Goal: Transaction & Acquisition: Purchase product/service

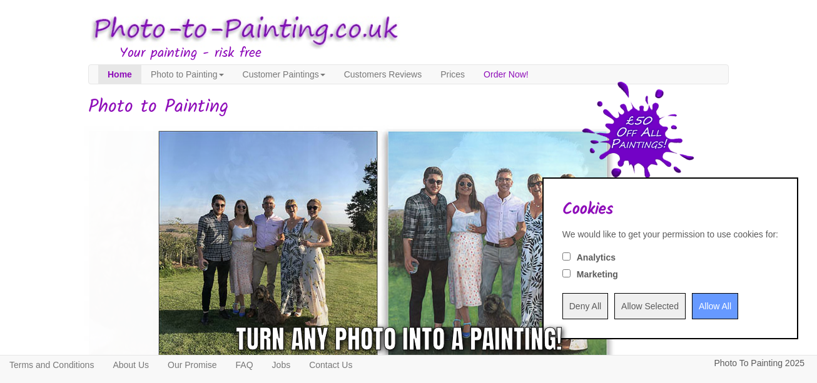
click at [562, 305] on input "Deny All" at bounding box center [585, 306] width 46 height 26
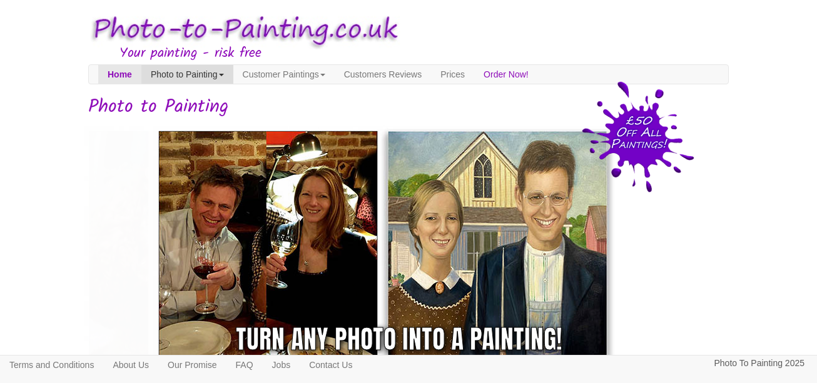
click at [233, 79] on link "Photo to Painting" at bounding box center [187, 74] width 92 height 19
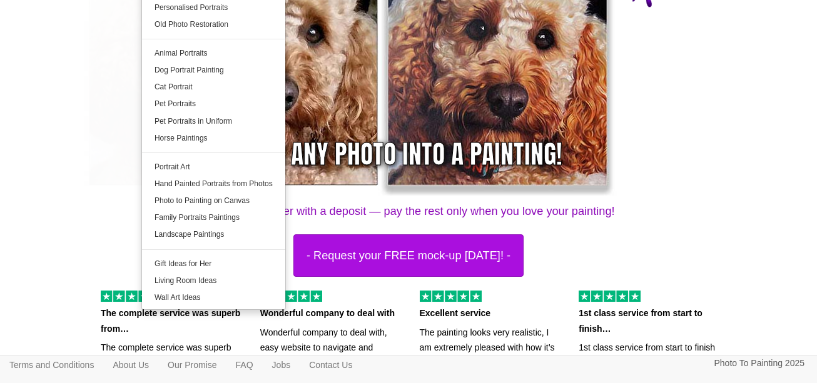
scroll to position [188, 0]
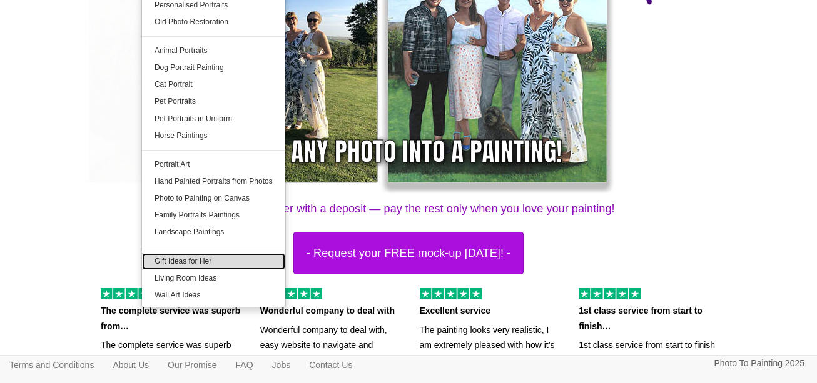
click at [225, 265] on link "Gift Ideas for Her" at bounding box center [213, 261] width 143 height 17
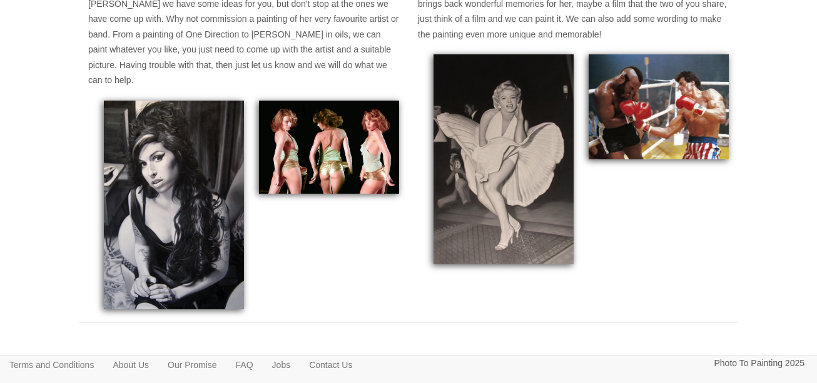
scroll to position [1974, 0]
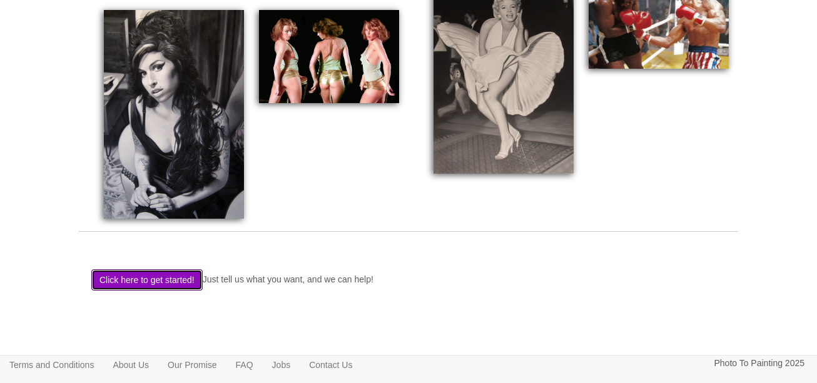
click at [197, 282] on button "Click here to get started!" at bounding box center [146, 280] width 111 height 21
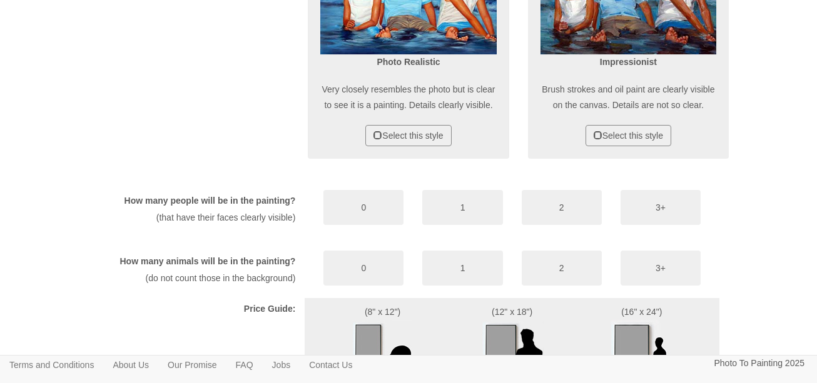
scroll to position [625, 0]
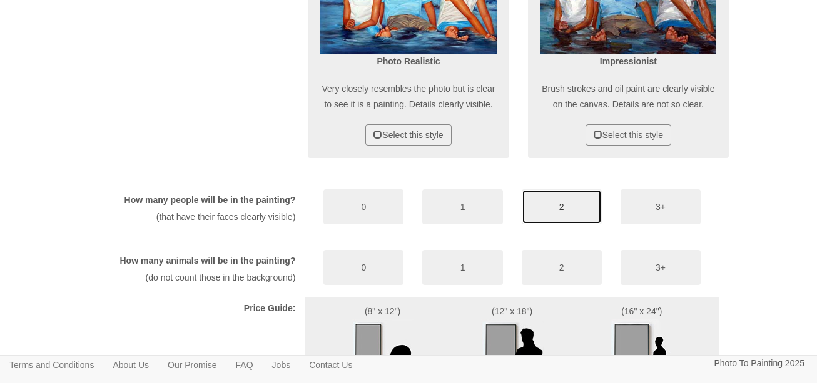
click at [571, 218] on button "2" at bounding box center [562, 207] width 80 height 35
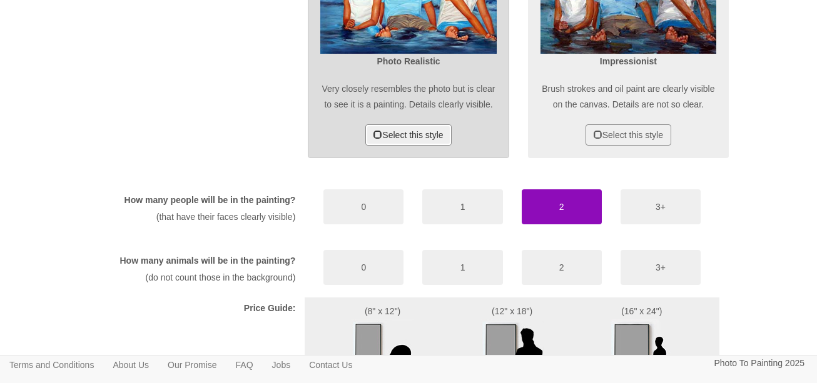
click at [404, 146] on button "Select this style" at bounding box center [408, 134] width 86 height 21
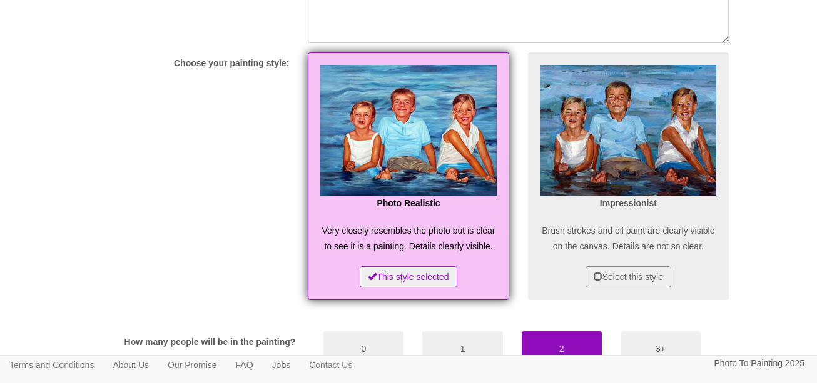
scroll to position [313, 0]
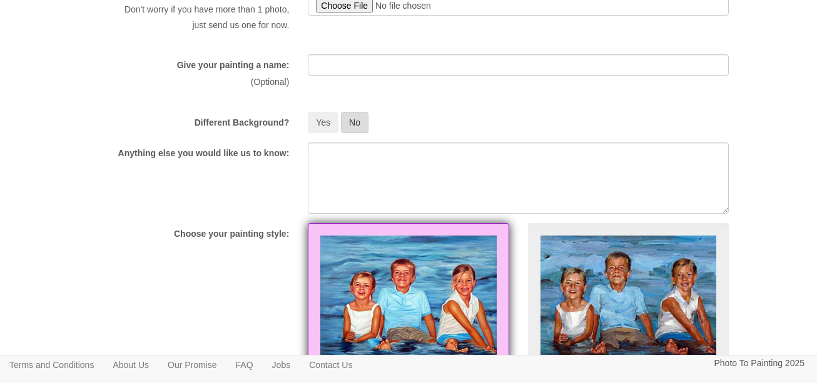
click at [349, 133] on button "No" at bounding box center [355, 122] width 28 height 21
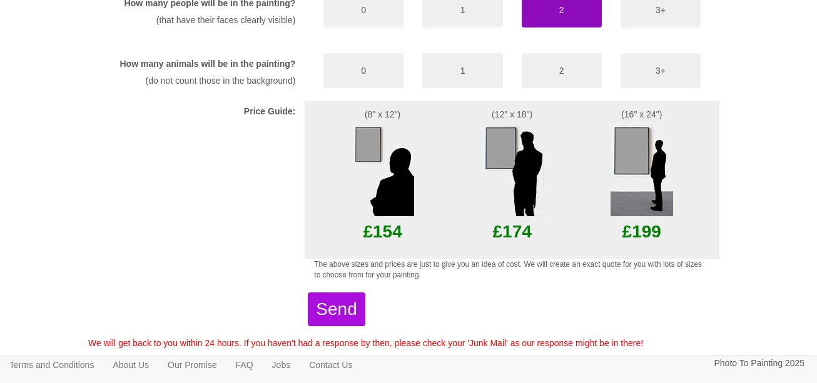
scroll to position [876, 0]
